Goal: Task Accomplishment & Management: Complete application form

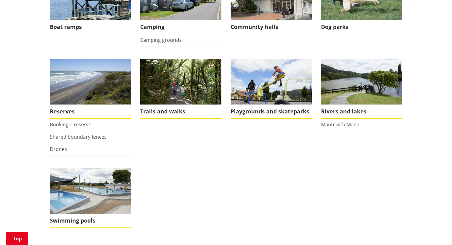
scroll to position [153, 0]
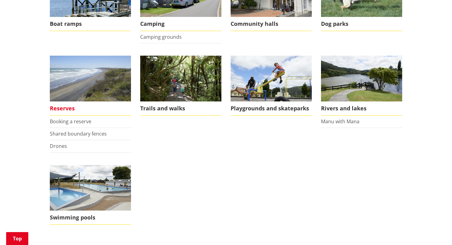
click at [95, 85] on img at bounding box center [90, 79] width 81 height 46
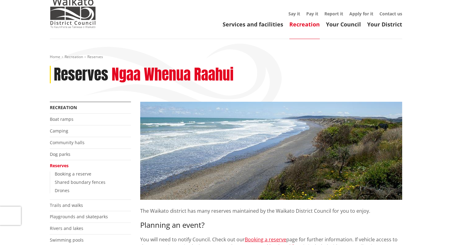
scroll to position [85, 0]
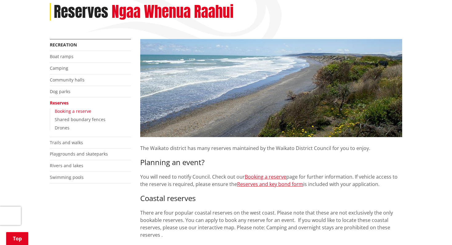
click at [77, 111] on link "Booking a reserve" at bounding box center [73, 111] width 37 height 6
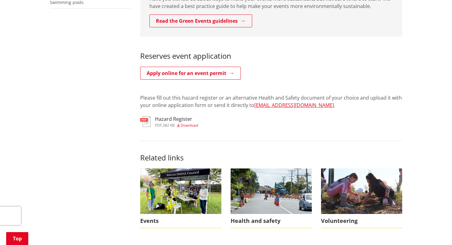
scroll to position [260, 0]
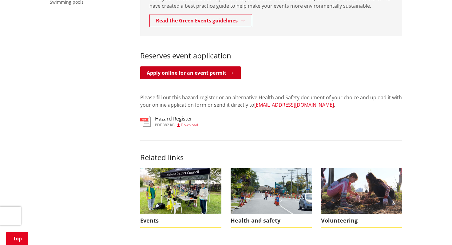
click at [196, 66] on link "Apply online for an event permit" at bounding box center [190, 72] width 100 height 13
